Goal: Information Seeking & Learning: Learn about a topic

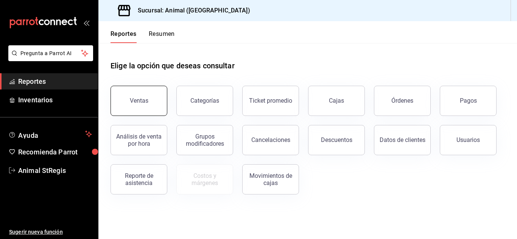
click at [151, 113] on button "Ventas" at bounding box center [138, 101] width 57 height 30
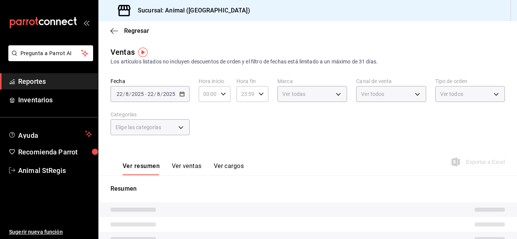
type input "05:00"
type input "11:00"
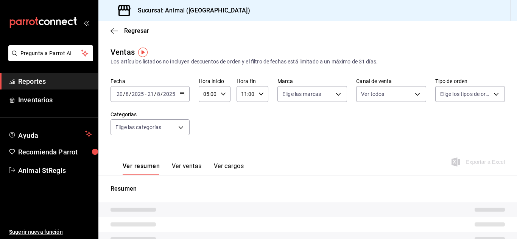
type input "PARROT,UBER_EATS,RAPPI,DIDI_FOOD,ONLINE"
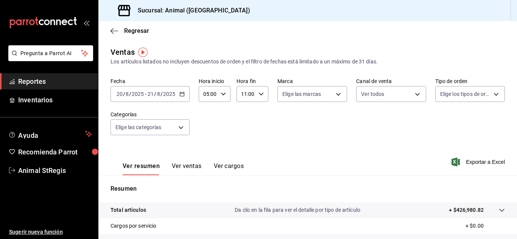
click at [180, 96] on icon "button" at bounding box center [181, 94] width 5 height 5
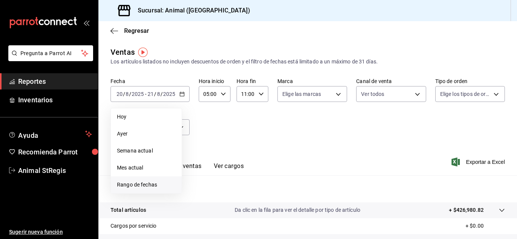
click at [146, 183] on span "Rango de fechas" at bounding box center [146, 185] width 59 height 8
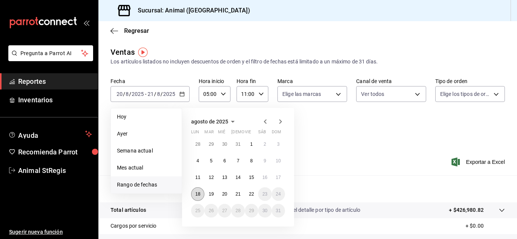
click at [195, 194] on abbr "18" at bounding box center [197, 194] width 5 height 5
click at [247, 197] on button "22" at bounding box center [251, 195] width 13 height 14
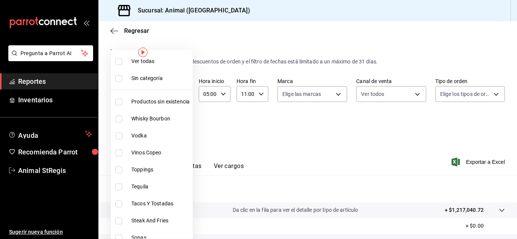
click at [176, 131] on body "Pregunta a Parrot AI Reportes Inventarios Ayuda Recomienda Parrot Animal StRegi…" at bounding box center [258, 119] width 517 height 239
click at [120, 152] on input "checkbox" at bounding box center [118, 153] width 7 height 7
checkbox input "true"
type input "97281091-b97c-48a9-90ba-8b35741c4e45"
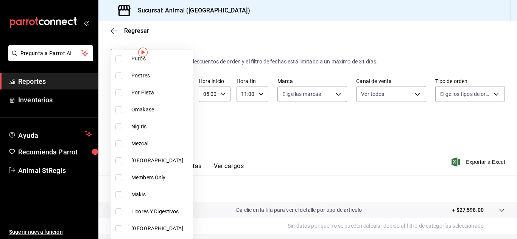
scroll to position [378, 0]
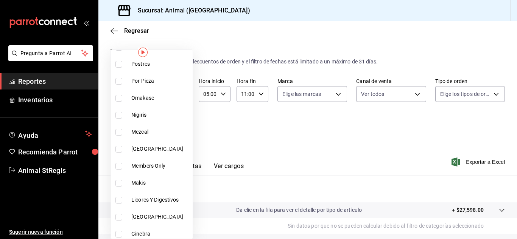
click at [117, 150] on input "checkbox" at bounding box center [118, 149] width 7 height 7
checkbox input "true"
type input "97281091-b97c-48a9-90ba-8b35741c4e45,fe77db7f-0570-42a0-9746-6133063127ac"
click at [120, 217] on input "checkbox" at bounding box center [118, 217] width 7 height 7
checkbox input "true"
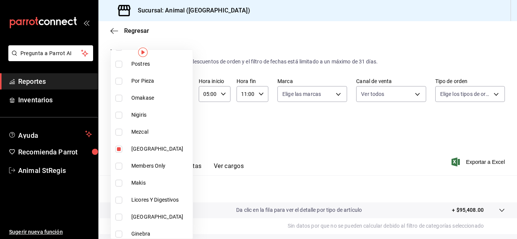
type input "97281091-b97c-48a9-90ba-8b35741c4e45,fe77db7f-0570-42a0-9746-6133063127ac,d494f…"
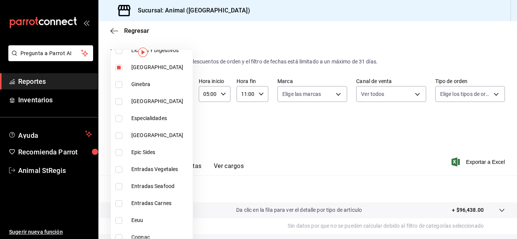
scroll to position [529, 0]
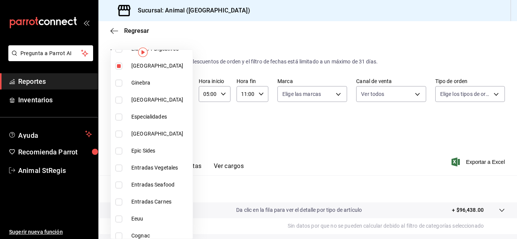
click at [120, 102] on input "checkbox" at bounding box center [118, 100] width 7 height 7
checkbox input "true"
type input "97281091-b97c-48a9-90ba-8b35741c4e45,fe77db7f-0570-42a0-9746-6133063127ac,d494f…"
click at [120, 135] on input "checkbox" at bounding box center [118, 134] width 7 height 7
checkbox input "true"
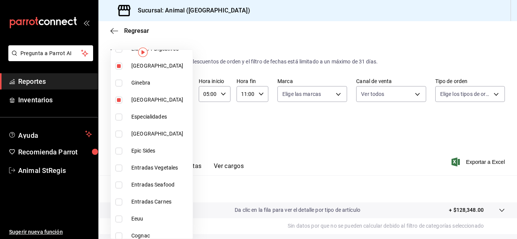
type input "97281091-b97c-48a9-90ba-8b35741c4e45,fe77db7f-0570-42a0-9746-6133063127ac,d494f…"
click at [118, 219] on input "checkbox" at bounding box center [118, 219] width 7 height 7
checkbox input "true"
type input "97281091-b97c-48a9-90ba-8b35741c4e45,fe77db7f-0570-42a0-9746-6133063127ac,d494f…"
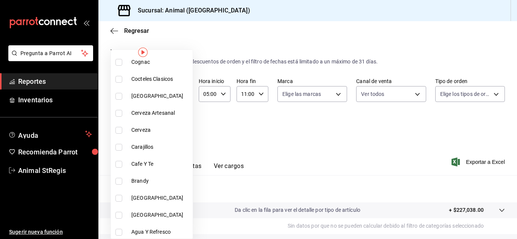
scroll to position [705, 0]
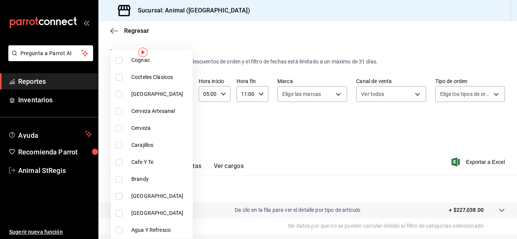
click at [120, 96] on input "checkbox" at bounding box center [118, 94] width 7 height 7
checkbox input "true"
type input "97281091-b97c-48a9-90ba-8b35741c4e45,fe77db7f-0570-42a0-9746-6133063127ac,d494f…"
click at [121, 196] on input "checkbox" at bounding box center [118, 196] width 7 height 7
checkbox input "true"
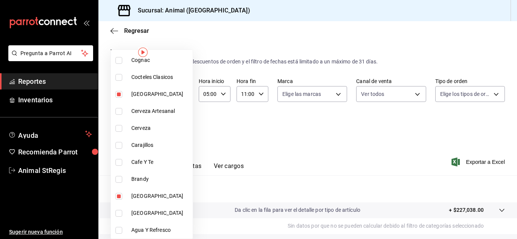
click at [119, 210] on li "[GEOGRAPHIC_DATA]" at bounding box center [152, 213] width 82 height 17
type input "97281091-b97c-48a9-90ba-8b35741c4e45,fe77db7f-0570-42a0-9746-6133063127ac,d494f…"
checkbox input "true"
click at [432, 141] on div at bounding box center [258, 119] width 517 height 239
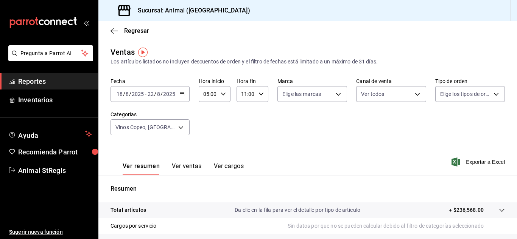
click at [192, 167] on button "Ver ventas" at bounding box center [187, 169] width 30 height 13
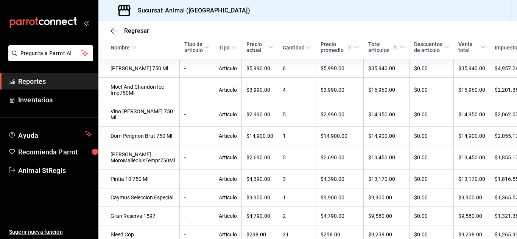
scroll to position [155, 0]
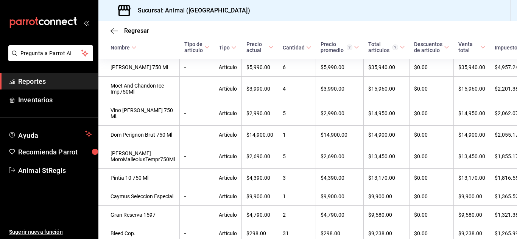
click at [514, 236] on div "Regresar Ventas Los artículos listados no incluyen descuentos de orden y el fil…" at bounding box center [307, 130] width 418 height 218
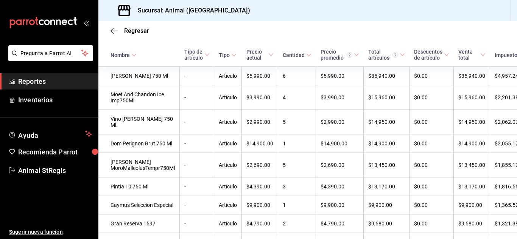
scroll to position [0, 0]
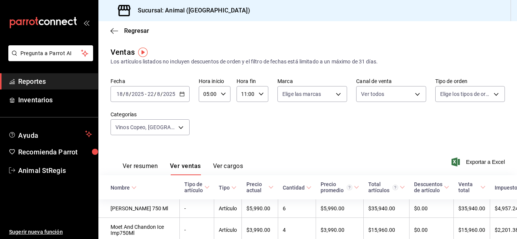
click at [142, 162] on div "Ver resumen Ver ventas Ver cargos" at bounding box center [176, 165] width 132 height 22
click at [146, 163] on button "Ver resumen" at bounding box center [140, 169] width 35 height 13
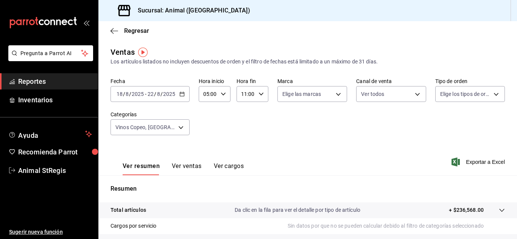
click at [185, 94] on div "[DATE] [DATE] - [DATE] [DATE]" at bounding box center [149, 94] width 79 height 16
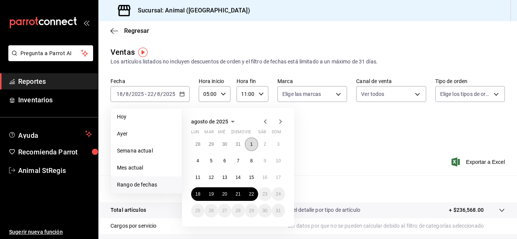
click at [252, 146] on abbr "1" at bounding box center [251, 144] width 3 height 5
click at [248, 193] on button "22" at bounding box center [251, 195] width 13 height 14
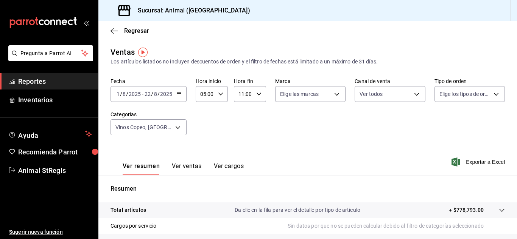
click at [195, 166] on button "Ver ventas" at bounding box center [187, 169] width 30 height 13
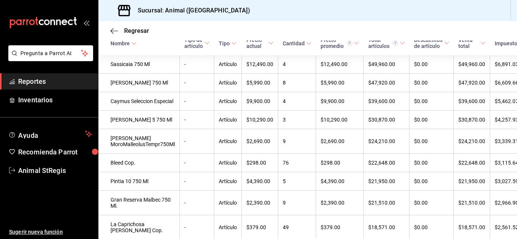
scroll to position [160, 0]
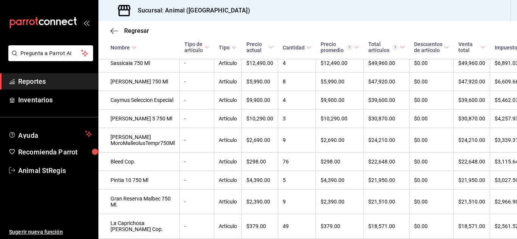
click at [513, 236] on div "Regresar Ventas Los artículos listados no incluyen descuentos de orden y el fil…" at bounding box center [307, 130] width 418 height 218
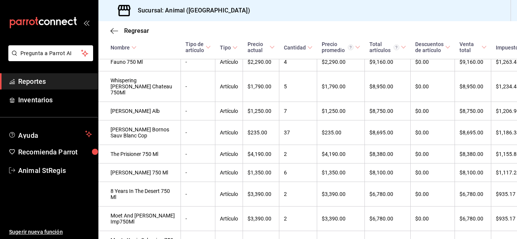
scroll to position [0, 0]
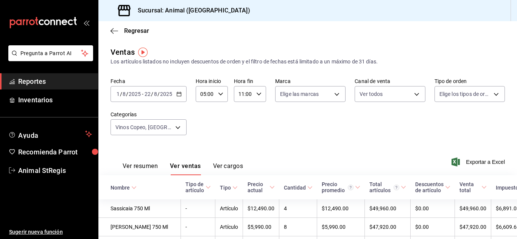
click at [177, 91] on div "[DATE] [DATE] - [DATE] [DATE]" at bounding box center [148, 94] width 76 height 16
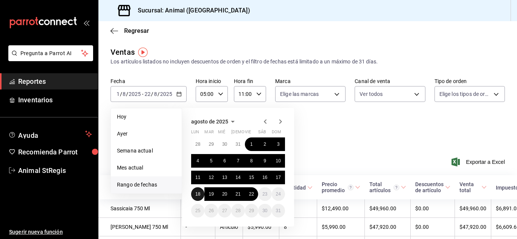
click at [195, 197] on button "18" at bounding box center [197, 195] width 13 height 14
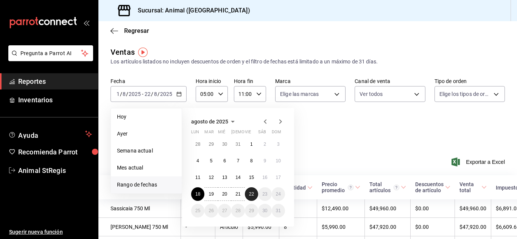
click at [256, 194] on button "22" at bounding box center [251, 195] width 13 height 14
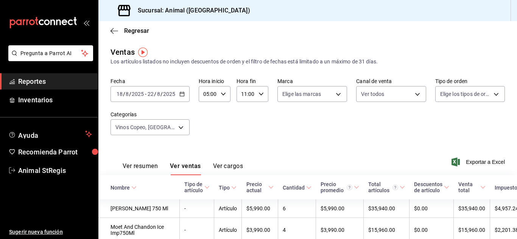
click at [259, 101] on div "11:00 Hora fin" at bounding box center [252, 94] width 32 height 16
click at [249, 143] on button "13" at bounding box center [243, 149] width 12 height 15
type input "13:00"
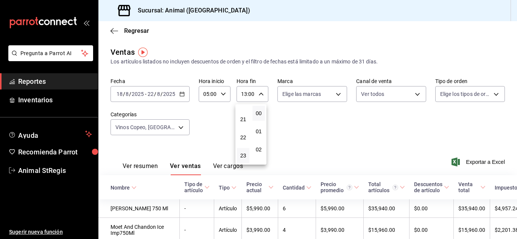
click at [247, 155] on button "23" at bounding box center [243, 155] width 12 height 15
type input "23:00"
click at [142, 168] on div at bounding box center [258, 119] width 517 height 239
click at [142, 168] on button "Ver resumen" at bounding box center [140, 169] width 35 height 13
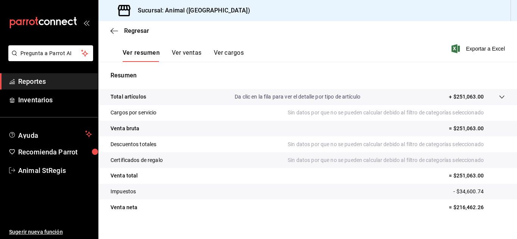
scroll to position [115, 0]
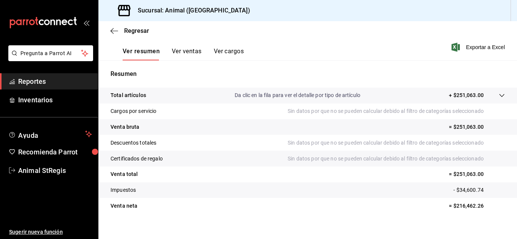
drag, startPoint x: 149, startPoint y: 54, endPoint x: 126, endPoint y: 22, distance: 39.5
click at [126, 22] on div "Regresar" at bounding box center [307, 30] width 418 height 19
drag, startPoint x: 163, startPoint y: 5, endPoint x: 36, endPoint y: 82, distance: 148.0
click at [36, 82] on span "Reportes" at bounding box center [55, 81] width 74 height 10
